Goal: Find specific page/section: Find specific page/section

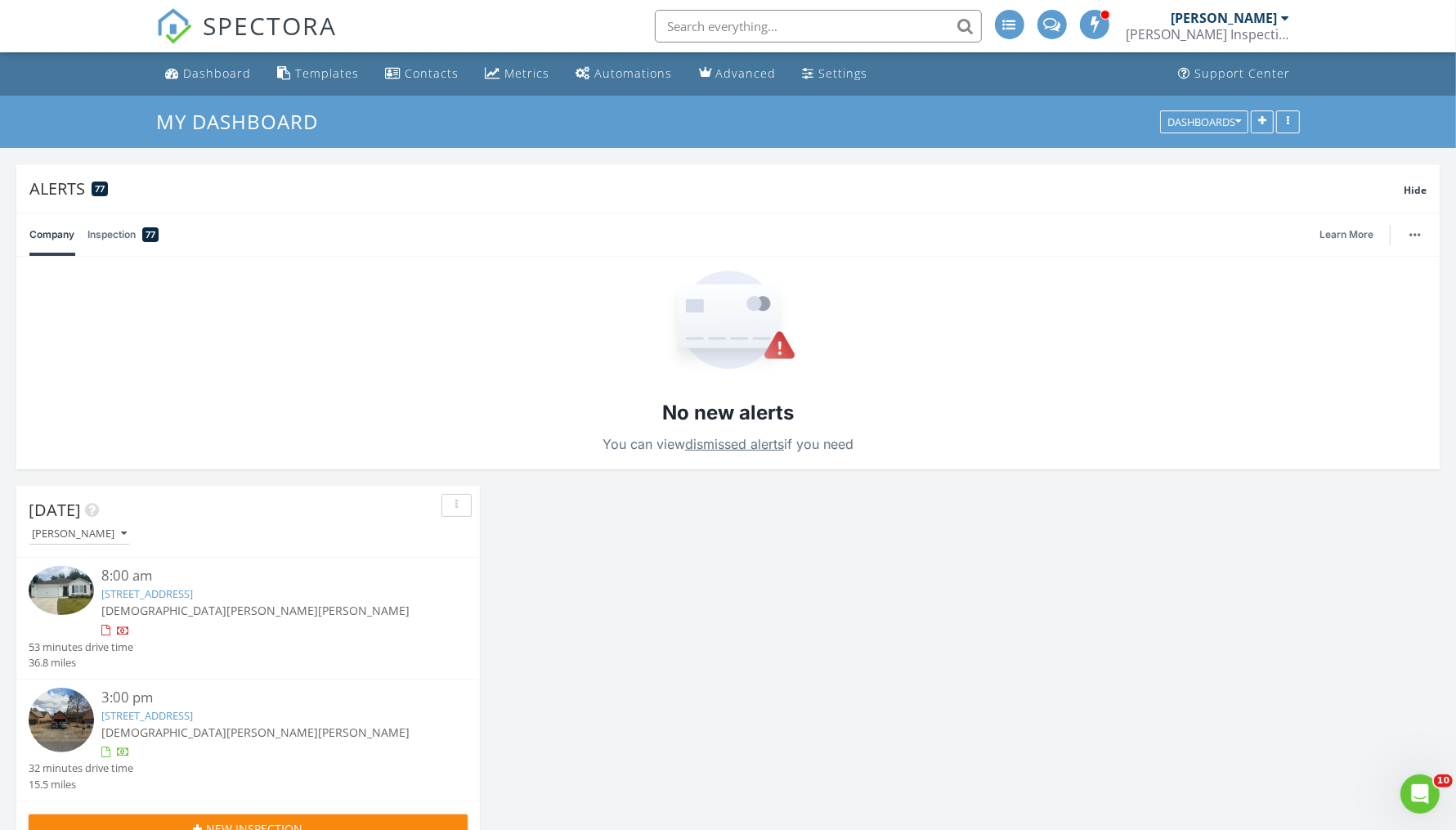
click at [736, 21] on input "text" at bounding box center [819, 26] width 328 height 33
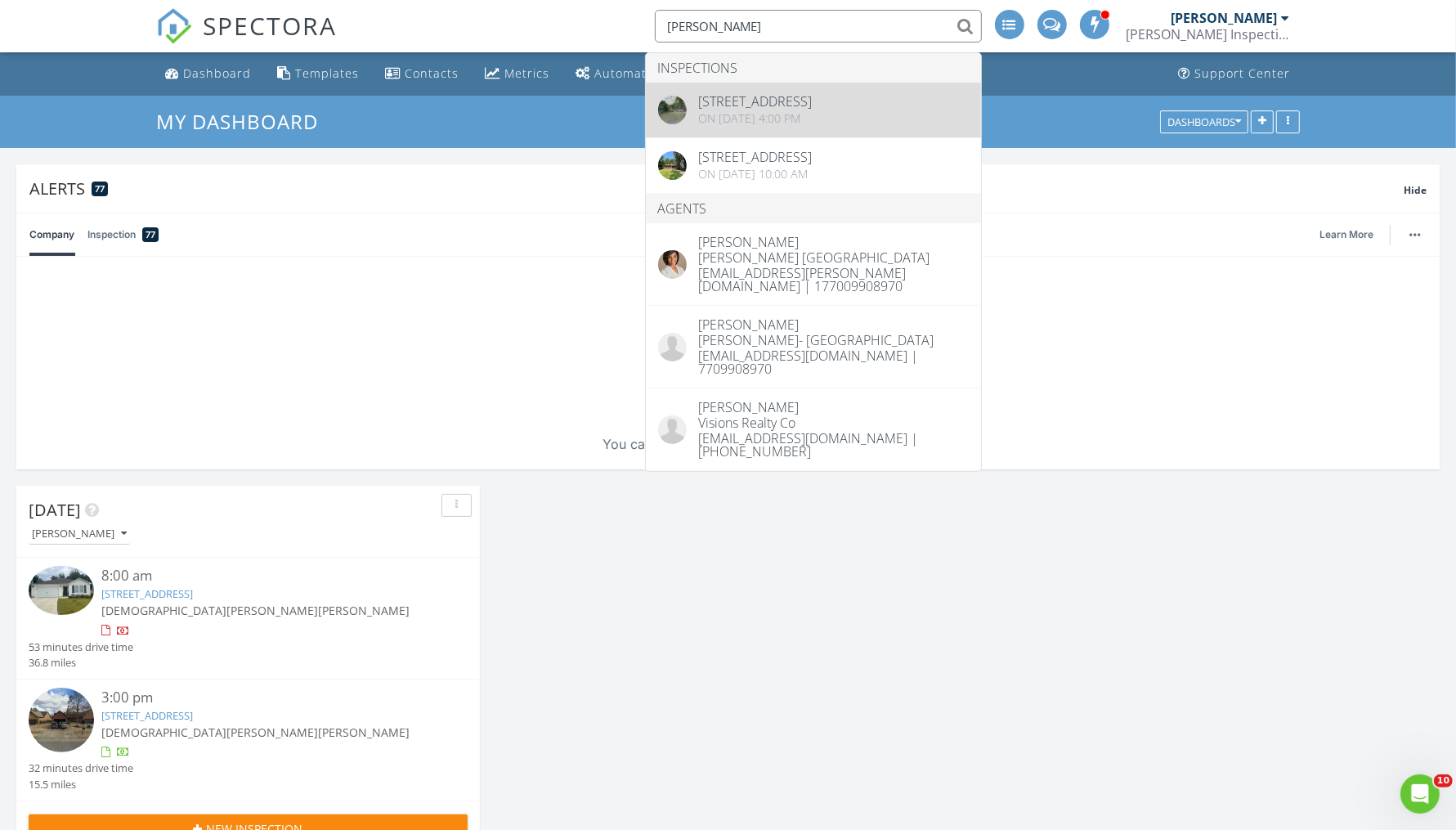
type input "larry williams"
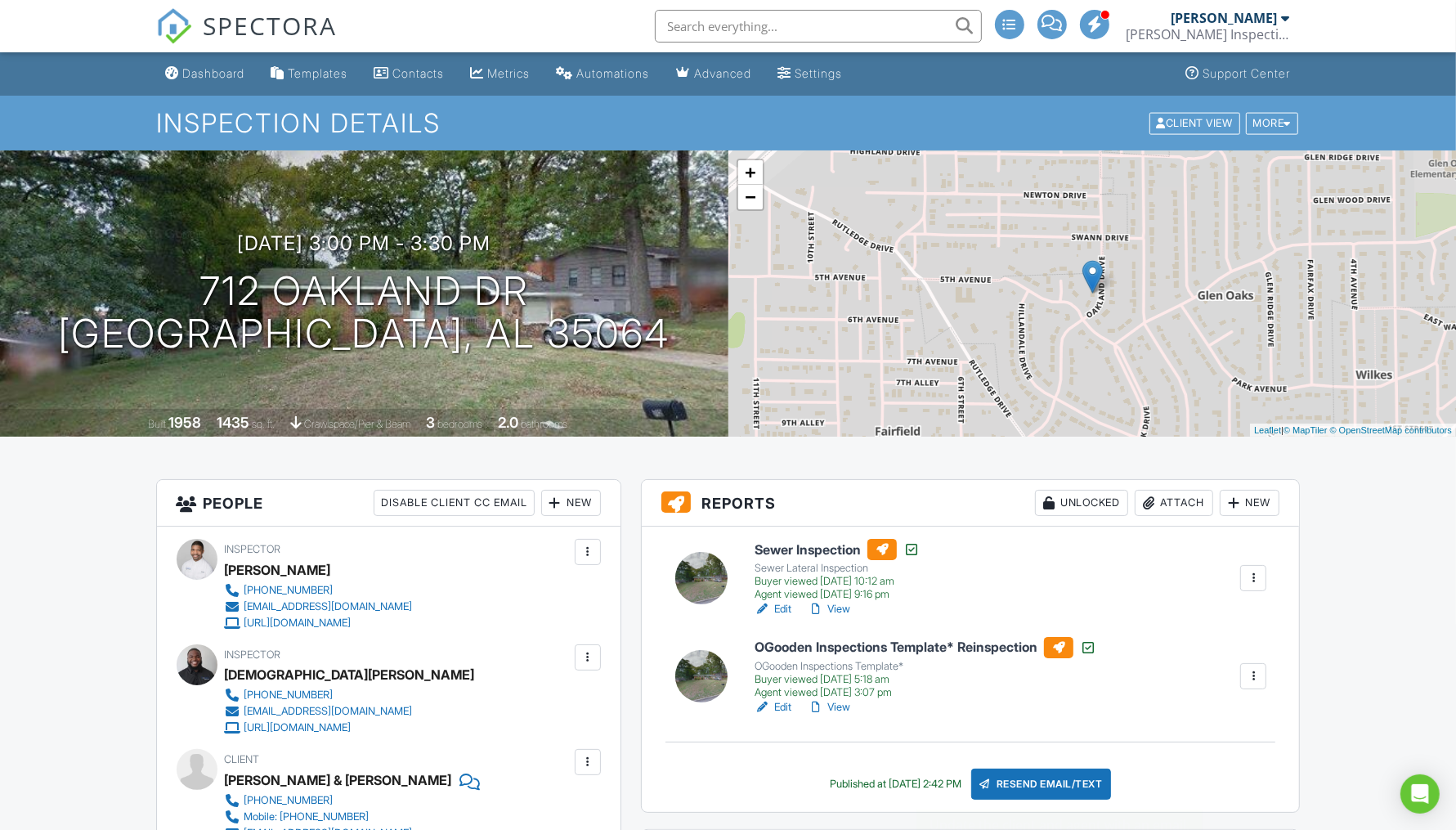
click at [1077, 784] on div "Resend Email/Text" at bounding box center [1042, 783] width 141 height 31
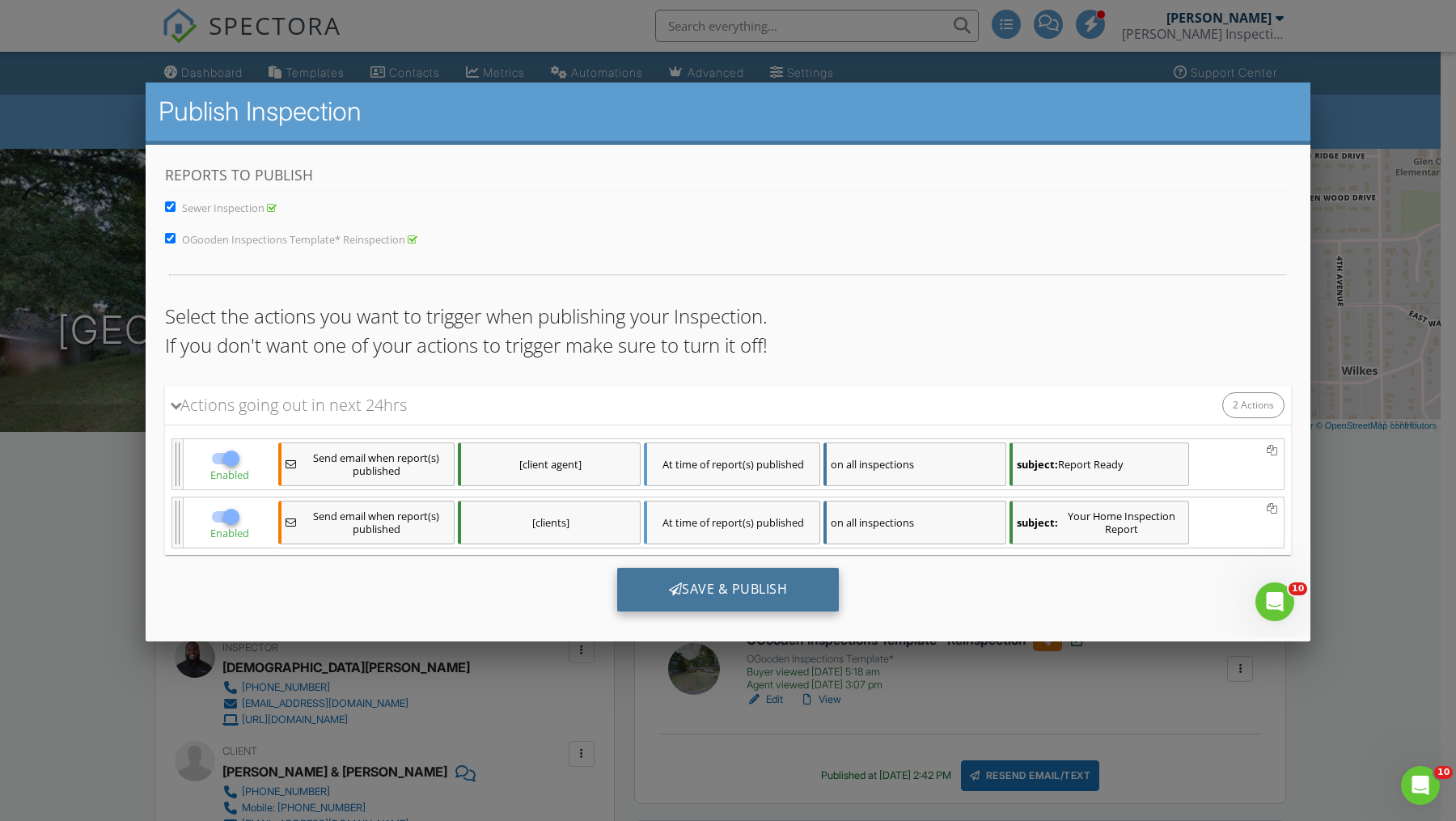
click at [733, 592] on div "Save & Publish" at bounding box center [728, 589] width 223 height 43
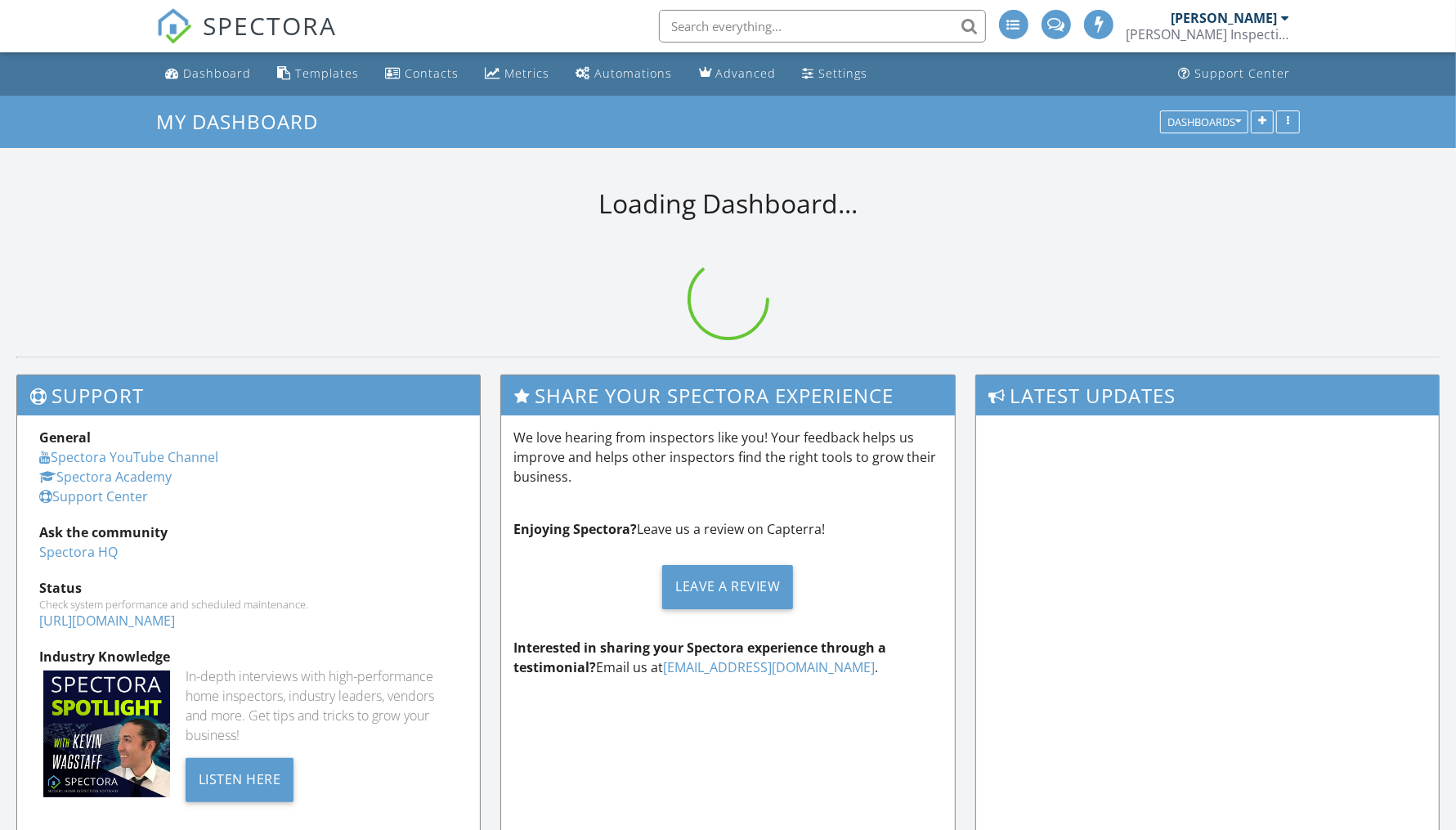
click at [714, 30] on input "text" at bounding box center [823, 26] width 328 height 33
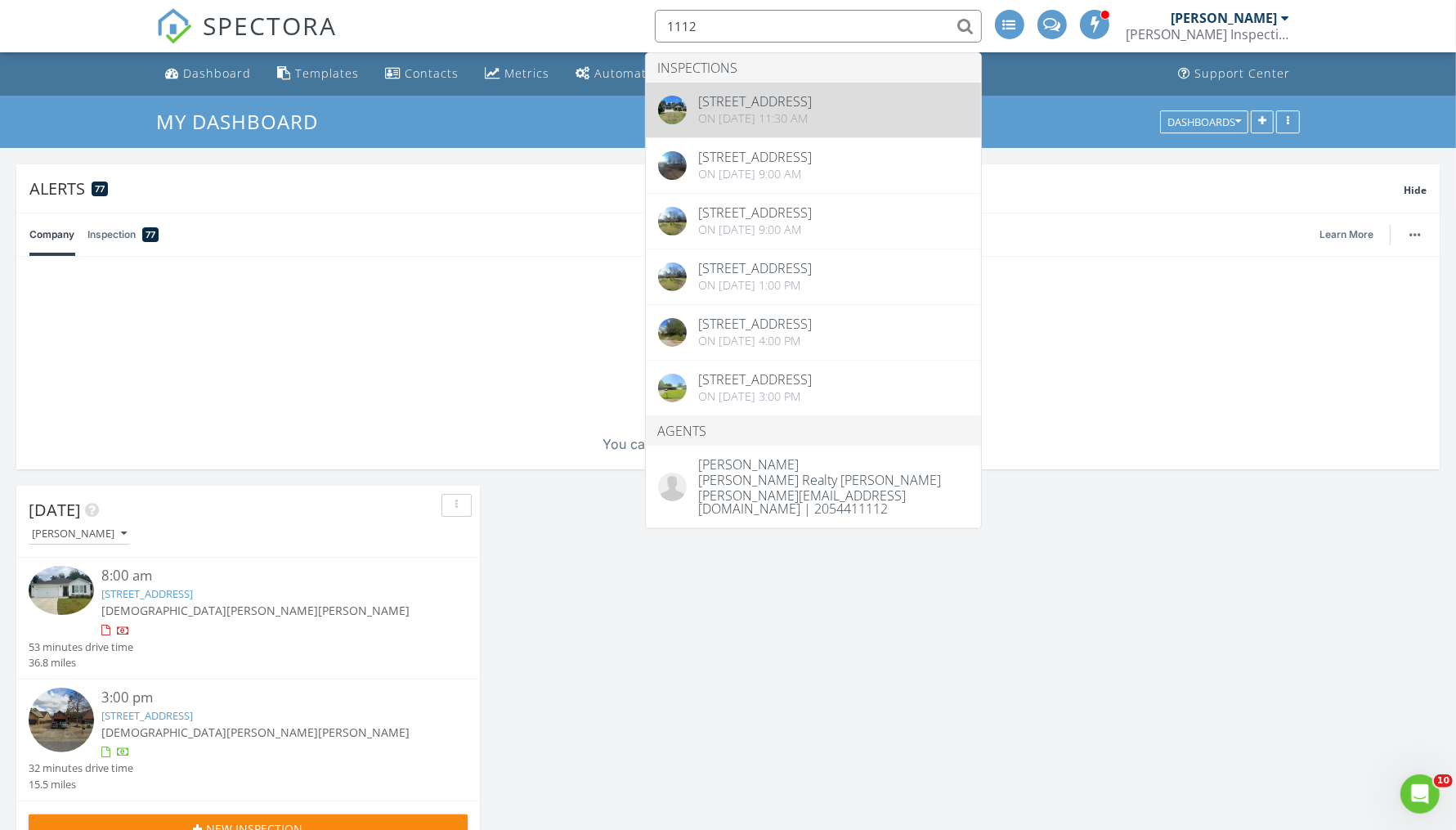
type input "1112"
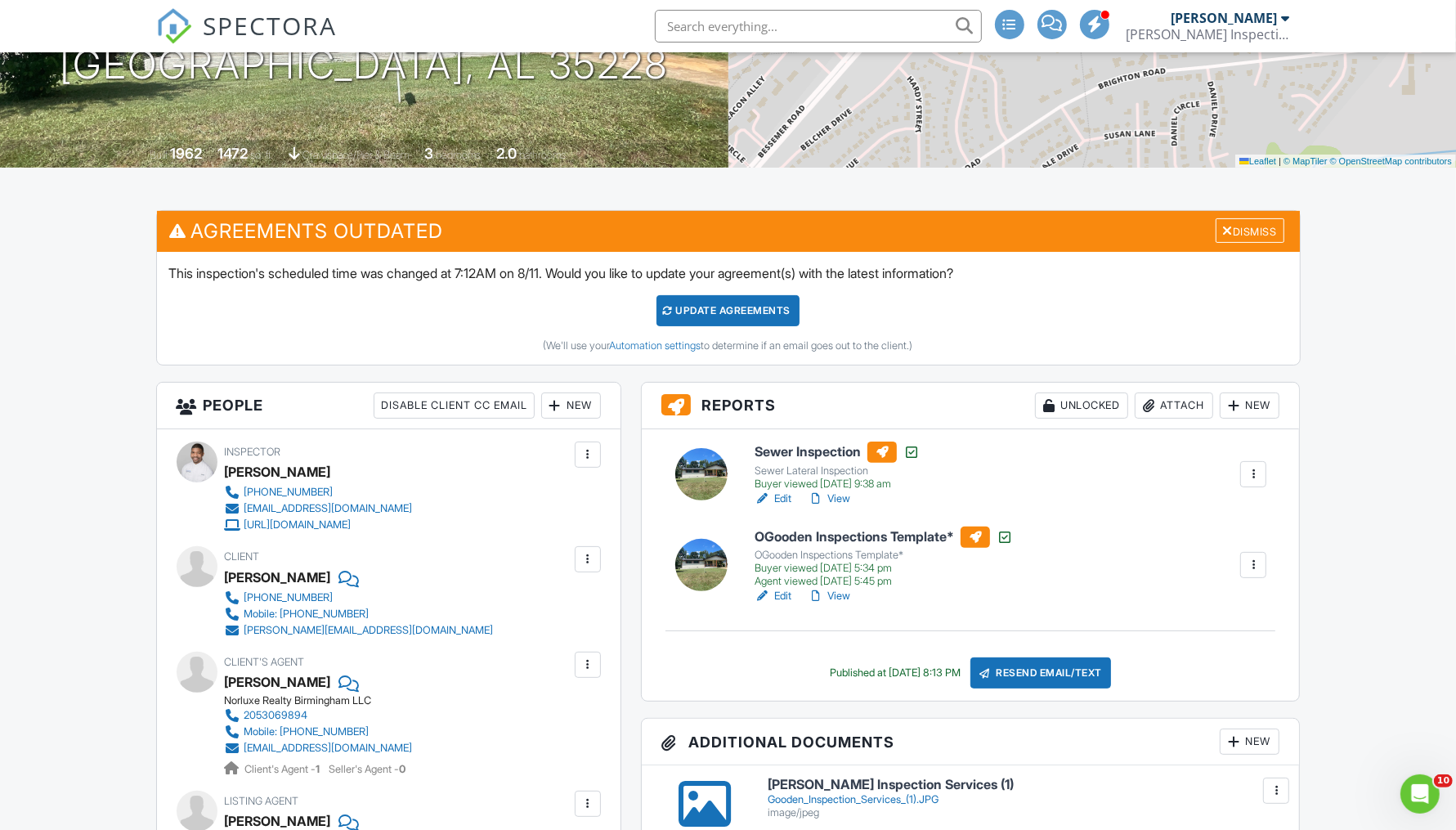
scroll to position [268, 0]
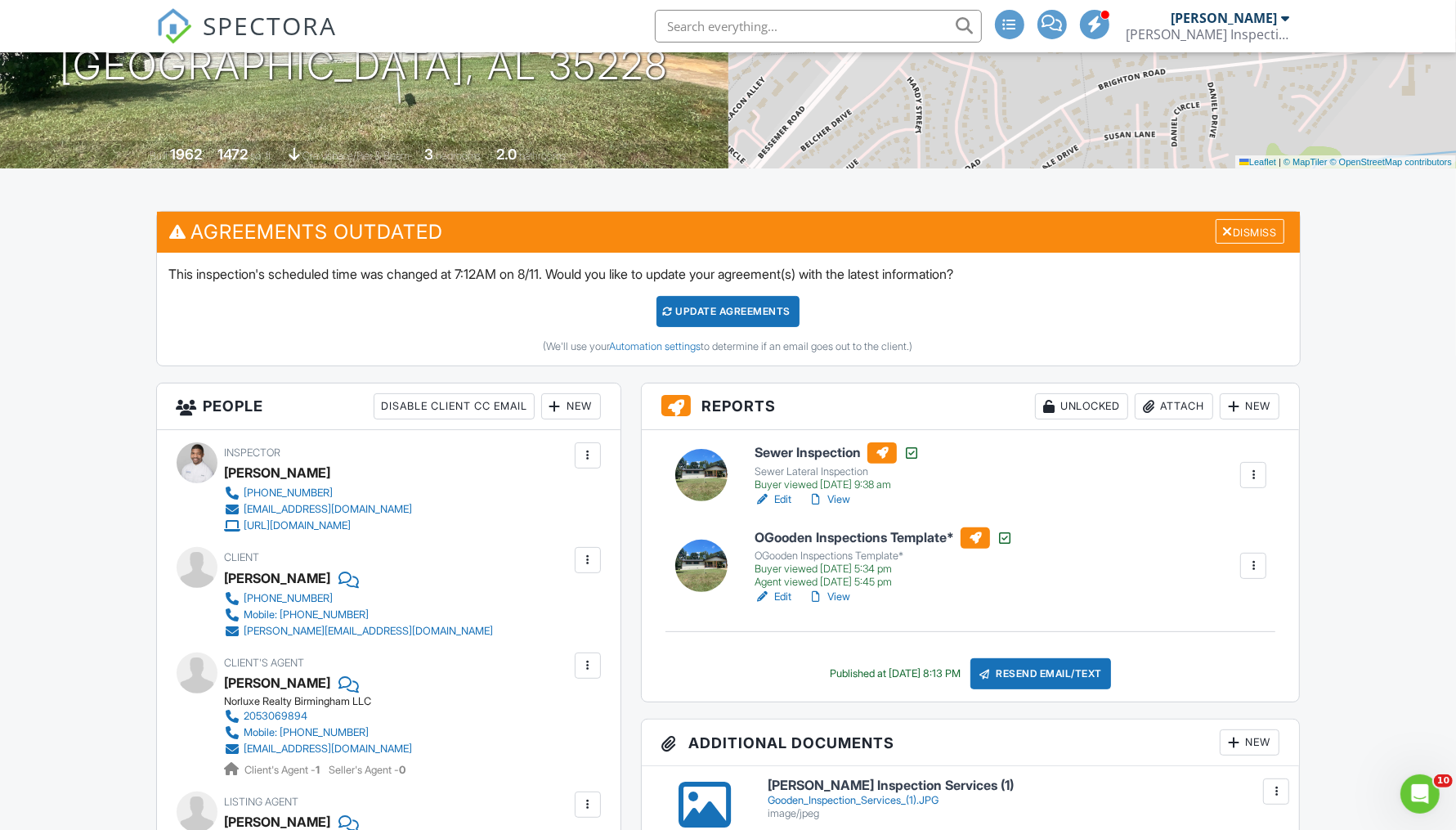
click at [831, 594] on link "View" at bounding box center [829, 597] width 43 height 16
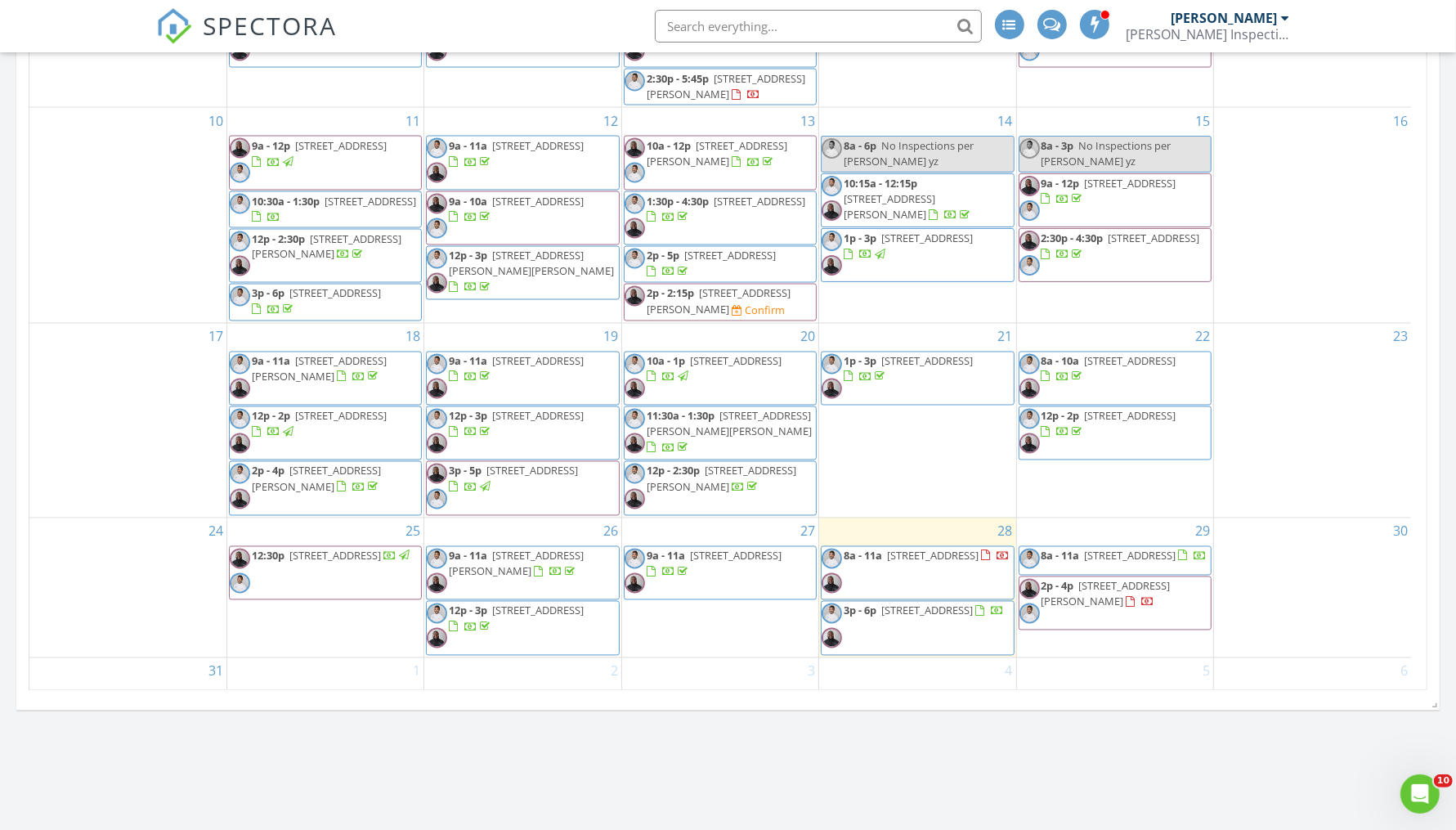
scroll to position [2633, 0]
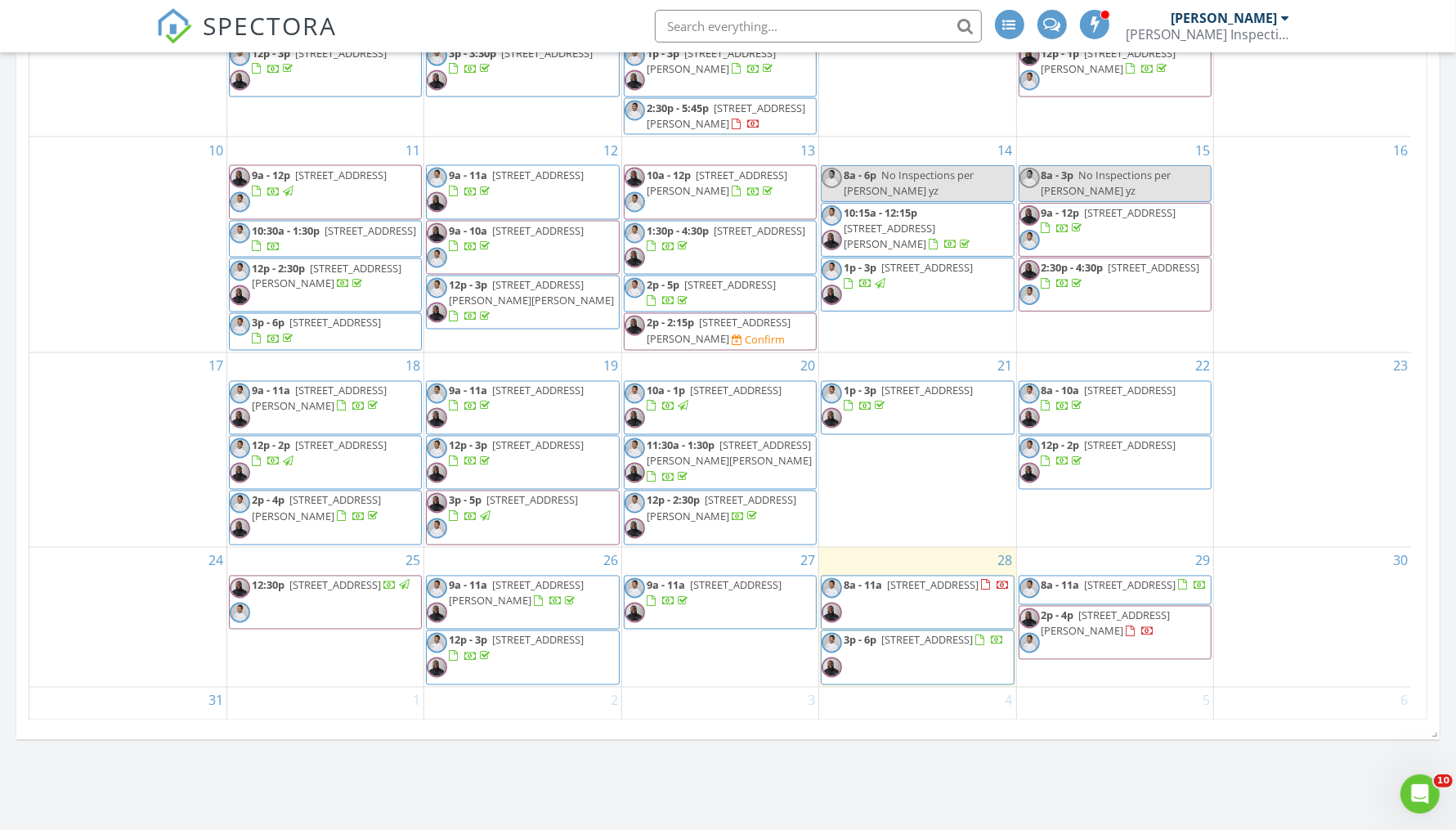
click at [915, 633] on span "303 Oxmoor Pl, Birmingham 35211" at bounding box center [927, 640] width 91 height 15
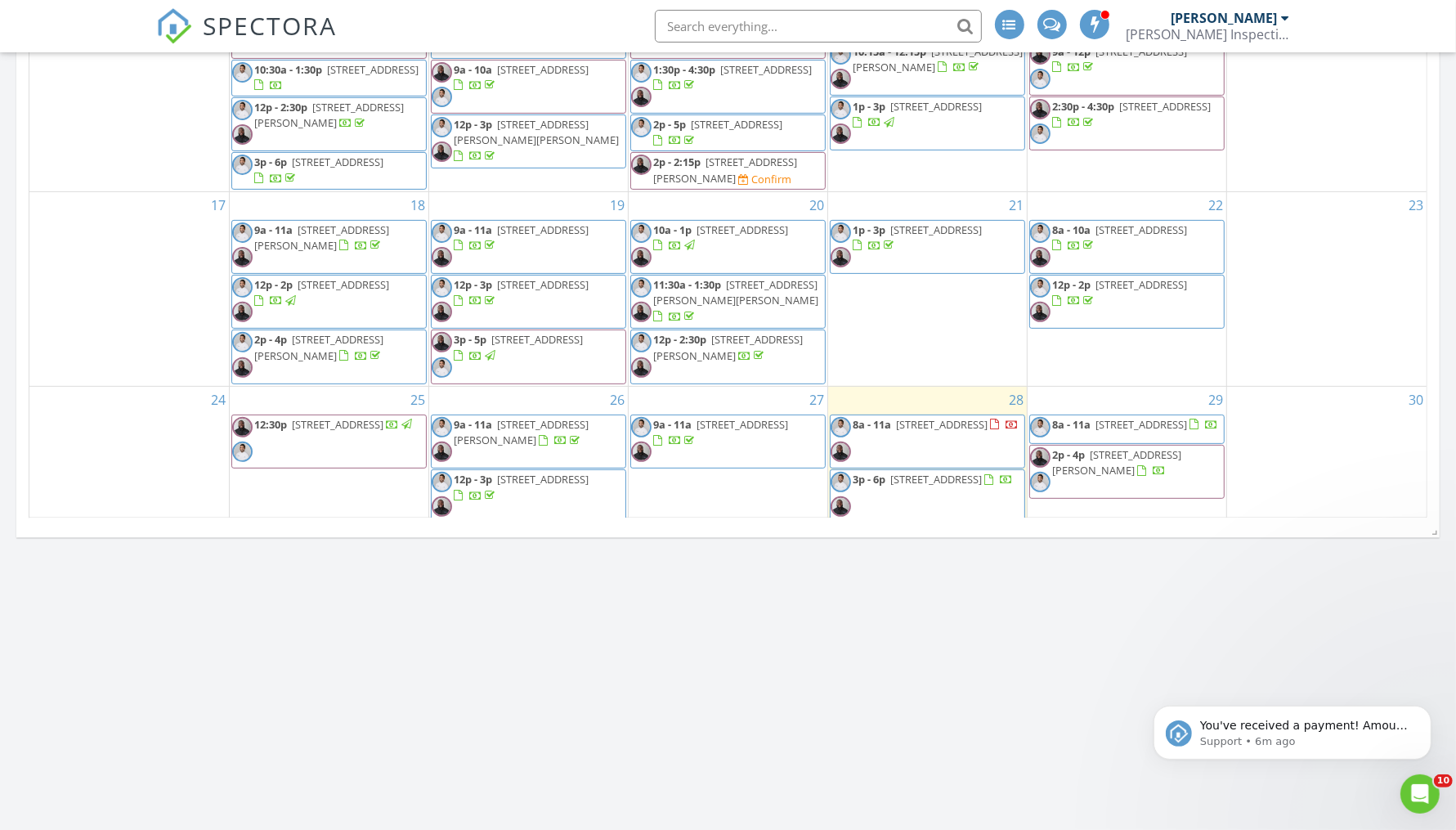
scroll to position [2838, 0]
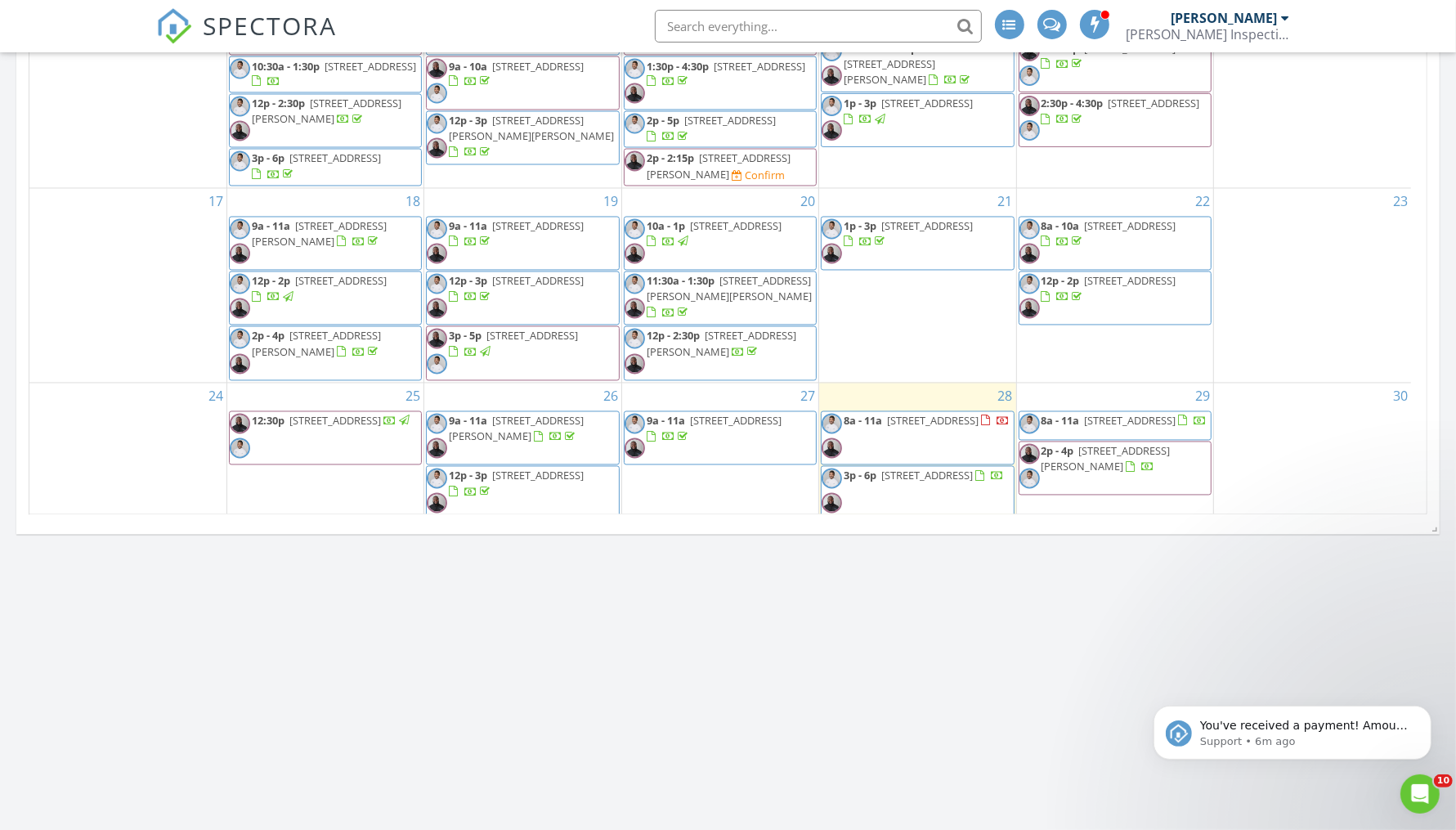
click at [917, 414] on span "6808 Newbridge Cv, Bessemer 35022" at bounding box center [933, 421] width 91 height 15
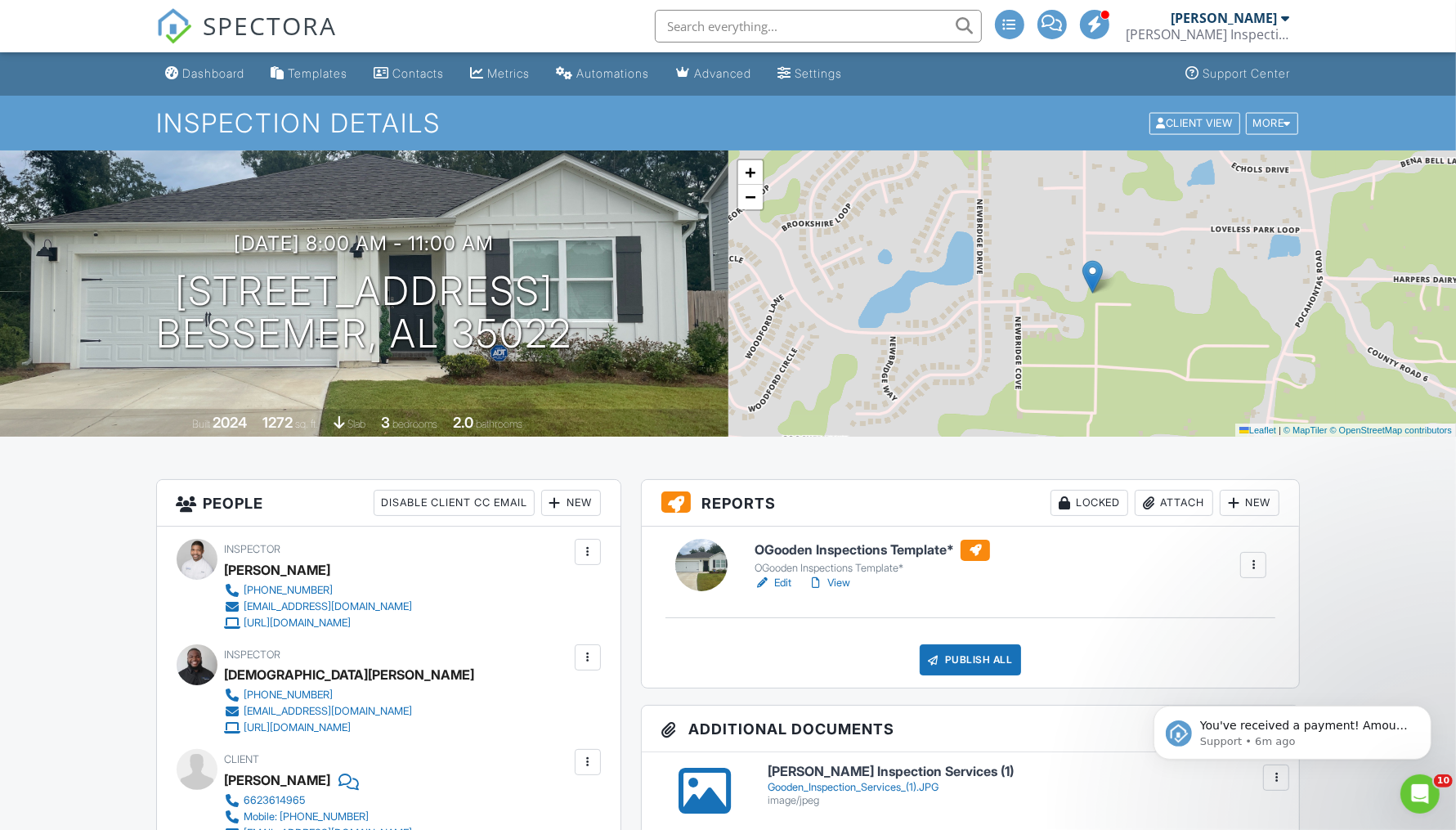
click at [838, 582] on link "View" at bounding box center [829, 583] width 43 height 16
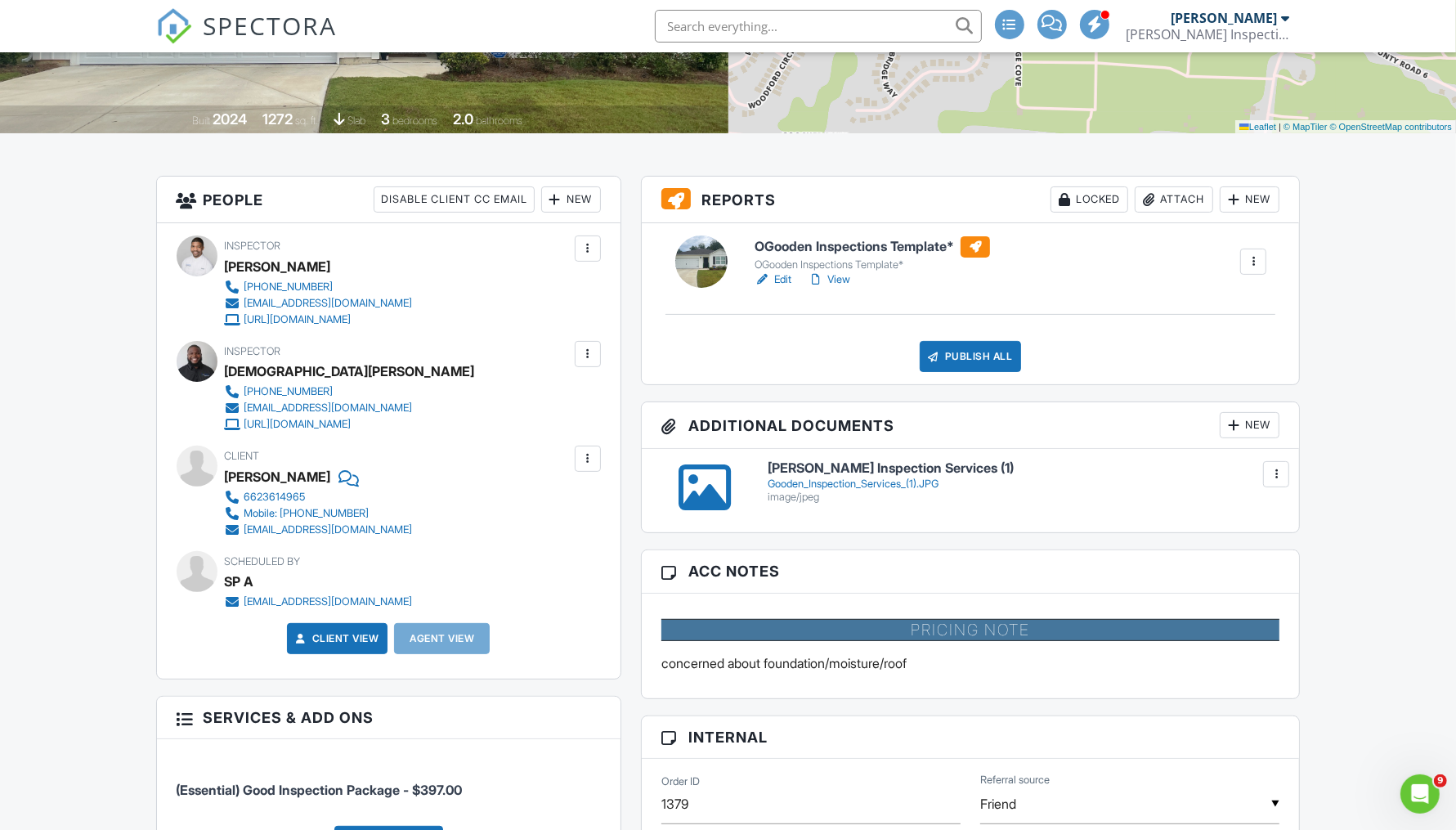
scroll to position [243, 0]
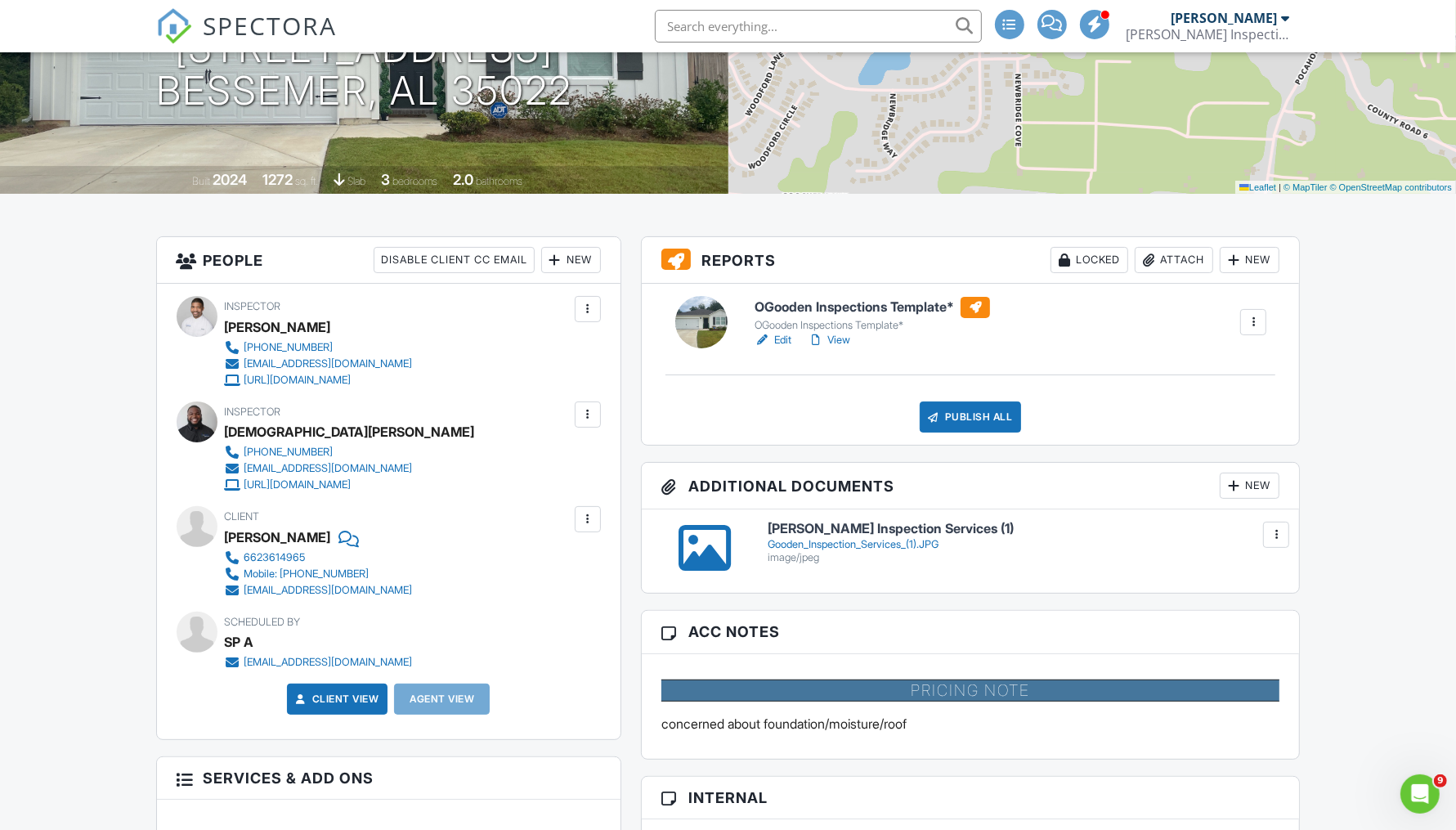
click at [838, 342] on link "View" at bounding box center [829, 341] width 43 height 16
